Goal: Transaction & Acquisition: Purchase product/service

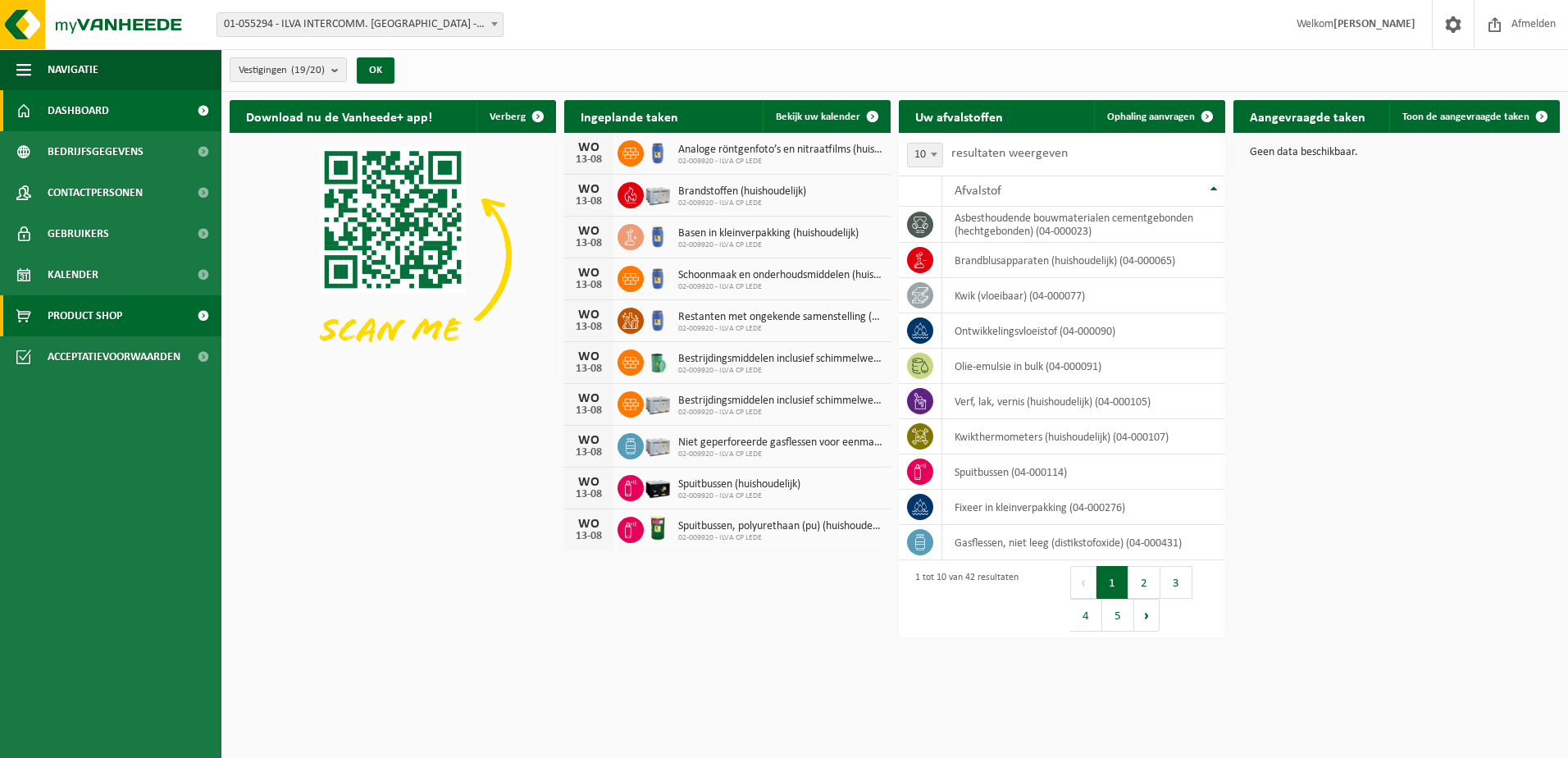
click at [202, 316] on span at bounding box center [203, 316] width 37 height 41
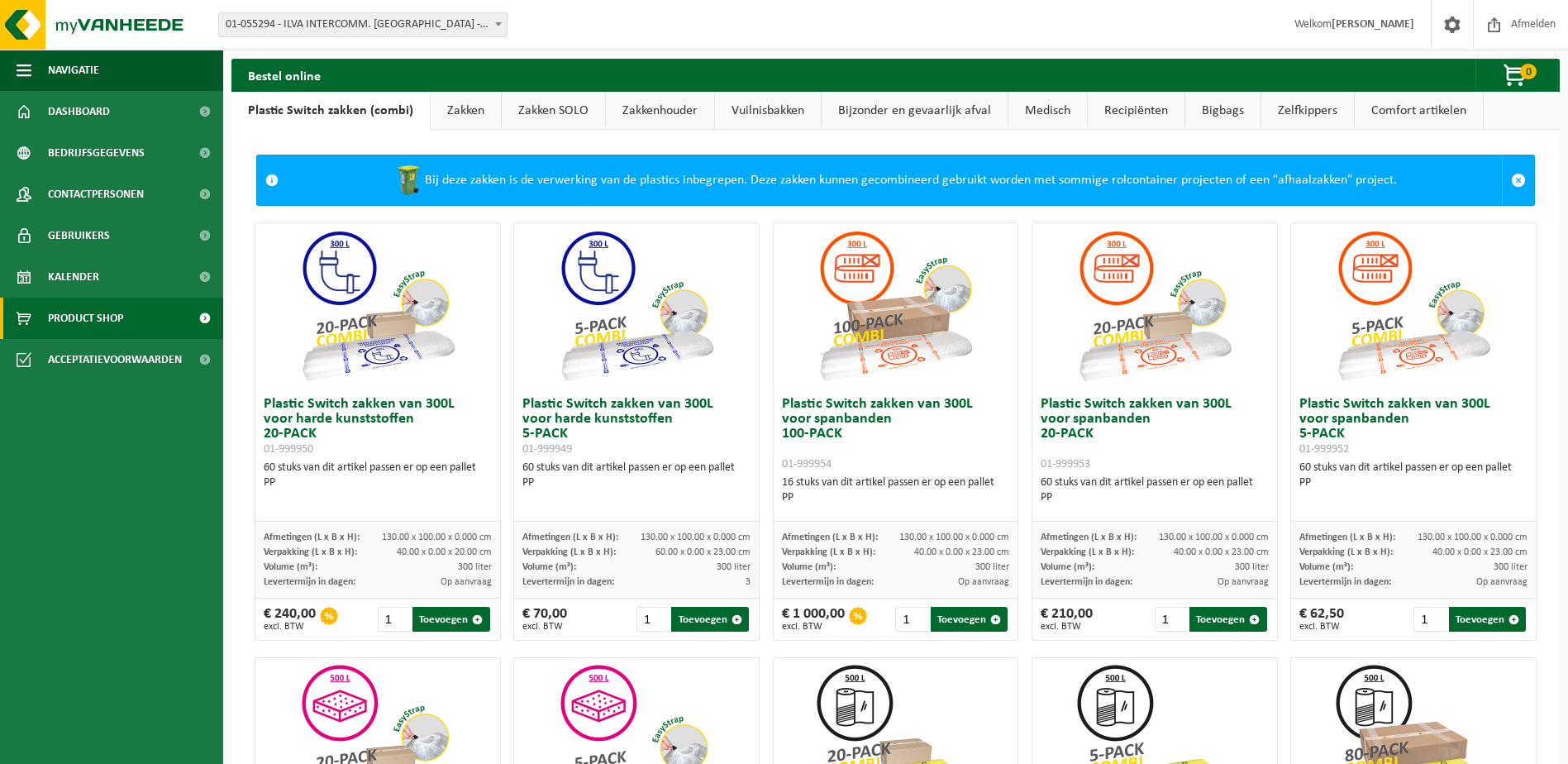
click at [1110, 123] on link "Recipiënten" at bounding box center [1135, 111] width 96 height 38
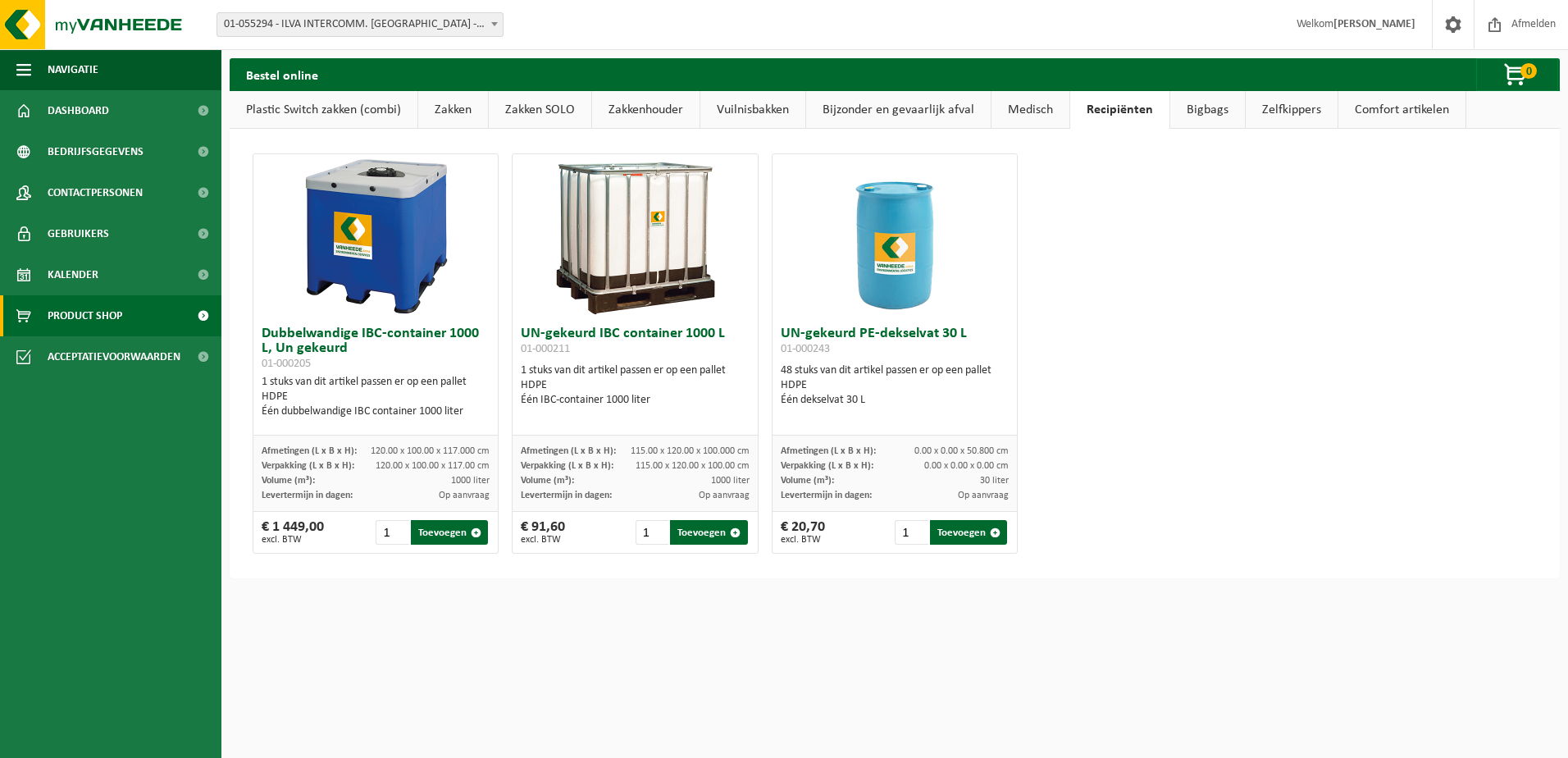
click at [408, 283] on img at bounding box center [376, 236] width 164 height 164
drag, startPoint x: 262, startPoint y: 332, endPoint x: 486, endPoint y: 328, distance: 224.0
click at [486, 328] on h3 "Dubbelwandige IBC-container 1000 L, Un gekeurd 01-000205" at bounding box center [376, 349] width 229 height 44
copy h3 "Dubbelwandige IBC-container 1000"
click at [67, 31] on img at bounding box center [98, 25] width 197 height 49
